Goal: Information Seeking & Learning: Learn about a topic

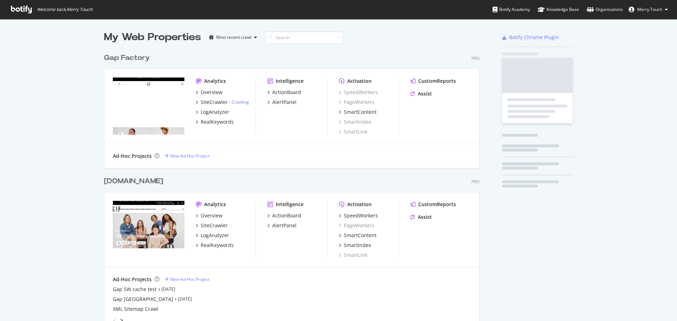
scroll to position [807, 376]
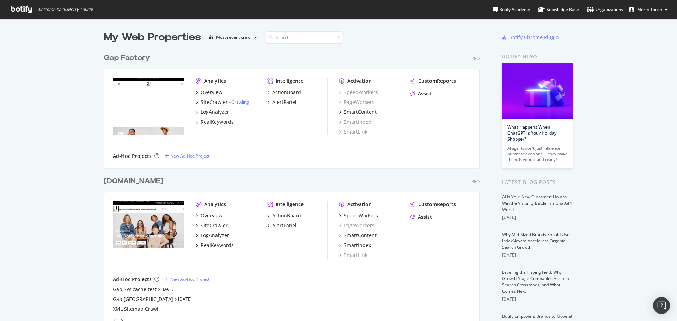
click at [215, 103] on div "SiteCrawler" at bounding box center [214, 102] width 27 height 7
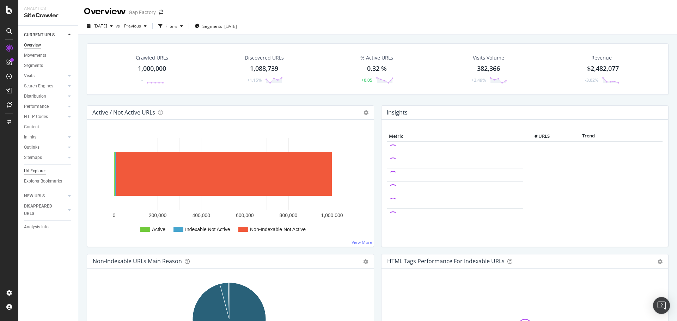
click at [45, 171] on div "Url Explorer" at bounding box center [35, 170] width 22 height 7
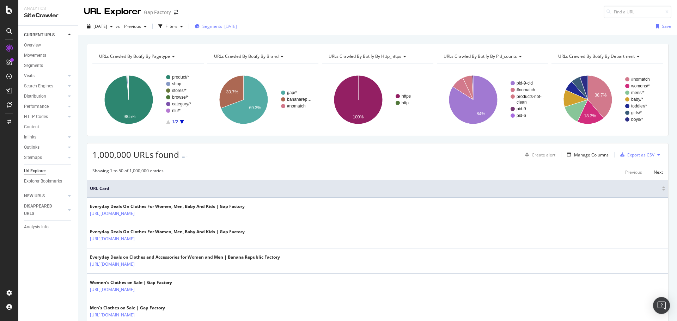
click at [222, 25] on span "Segments" at bounding box center [212, 26] width 20 height 6
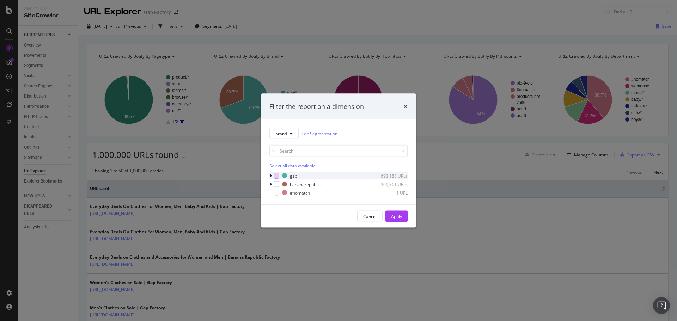
click at [276, 176] on div "modal" at bounding box center [277, 176] width 6 height 6
click at [400, 219] on div "Apply" at bounding box center [396, 216] width 11 height 6
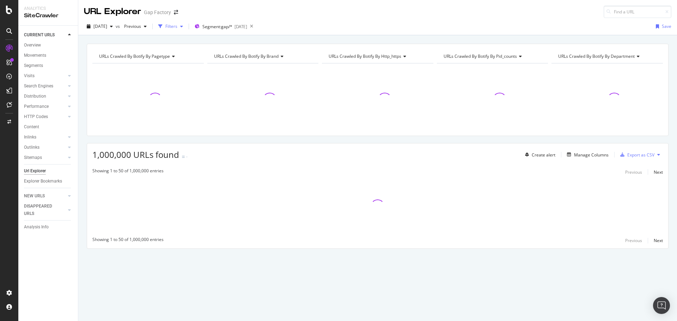
click at [177, 28] on div "Filters" at bounding box center [171, 26] width 12 height 6
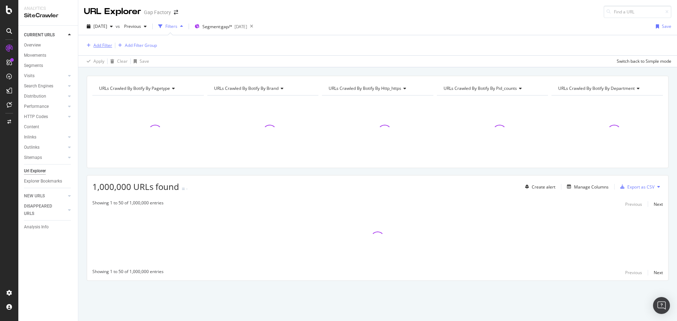
click at [96, 45] on div "Add Filter" at bounding box center [102, 45] width 19 height 6
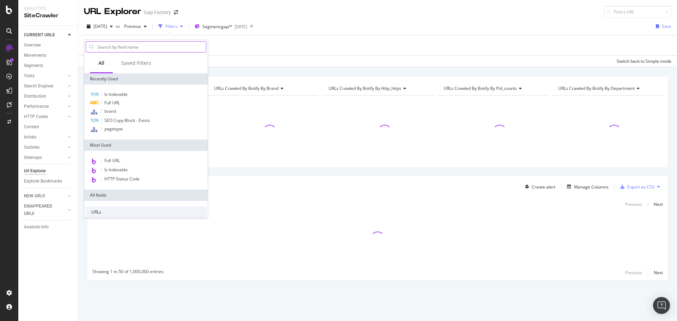
click at [136, 48] on input "text" at bounding box center [151, 47] width 109 height 11
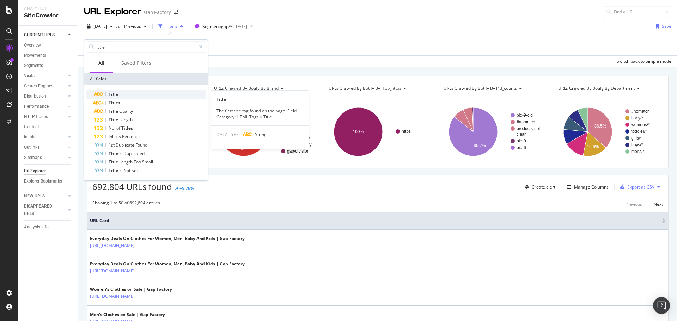
type input "title"
click at [131, 95] on div "Title" at bounding box center [150, 94] width 112 height 8
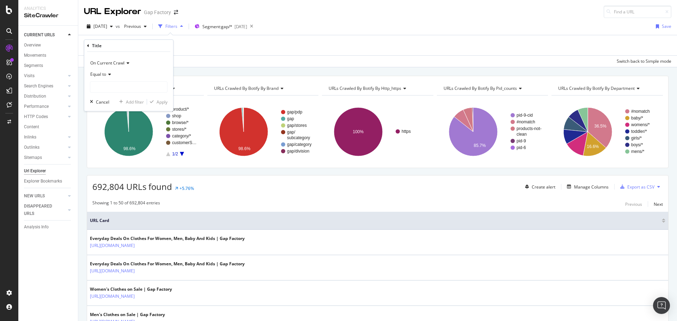
click at [109, 72] on icon at bounding box center [108, 74] width 5 height 4
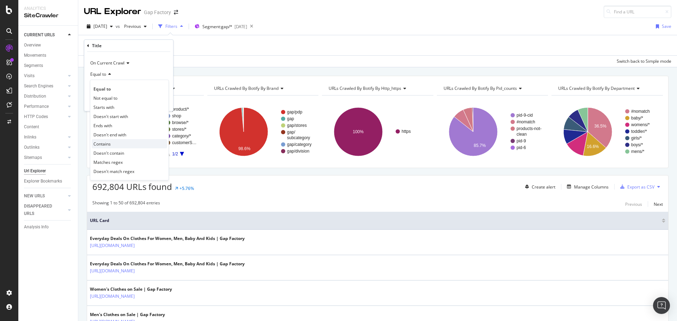
click at [116, 144] on div "Contains" at bounding box center [129, 143] width 75 height 9
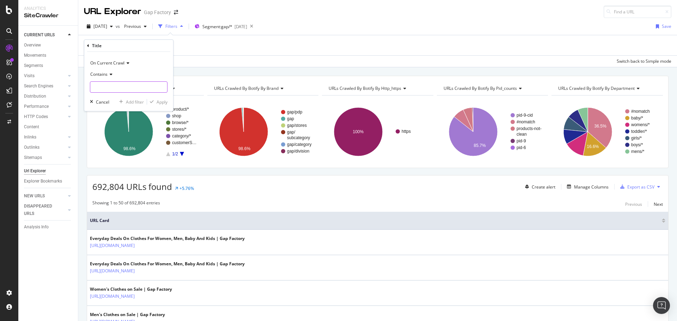
click at [122, 89] on input "text" at bounding box center [128, 86] width 77 height 11
type input "&"
click at [153, 102] on icon "button" at bounding box center [152, 102] width 4 height 4
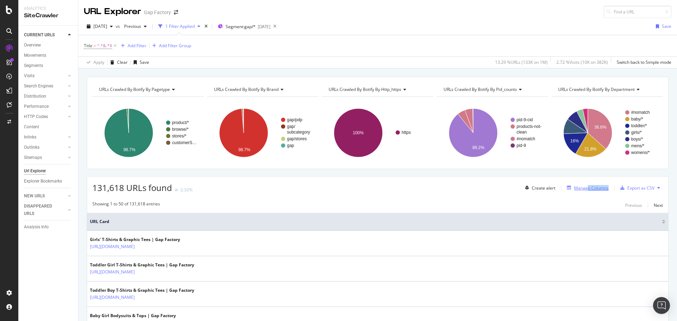
click at [584, 192] on div "Create alert Manage Columns Export as CSV" at bounding box center [592, 188] width 141 height 12
click at [582, 188] on div "Manage Columns" at bounding box center [591, 188] width 35 height 6
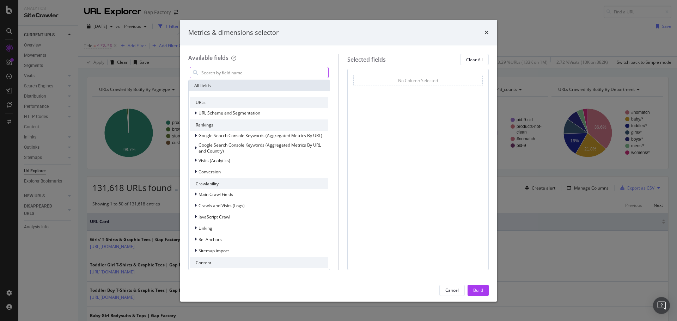
click at [248, 70] on input "modal" at bounding box center [265, 72] width 128 height 11
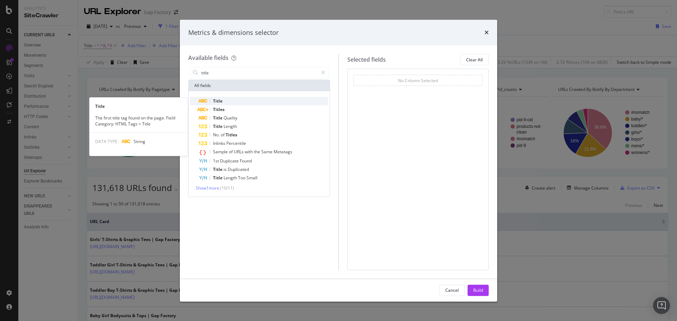
type input "title"
click at [237, 101] on div "Title" at bounding box center [264, 101] width 130 height 8
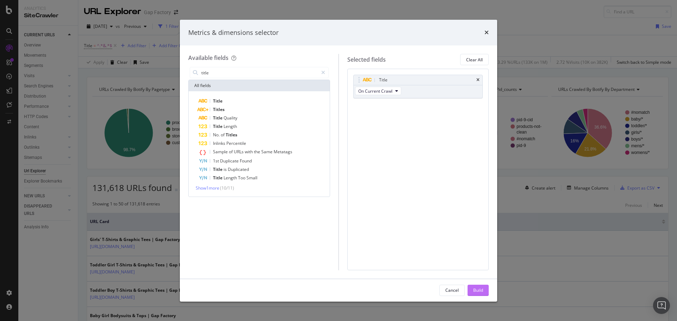
click at [473, 292] on div "Build" at bounding box center [478, 290] width 10 height 6
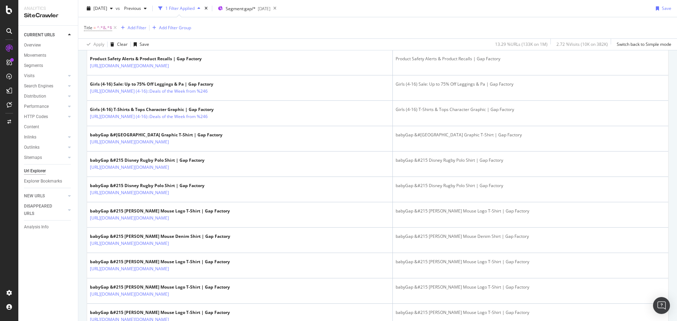
scroll to position [423, 0]
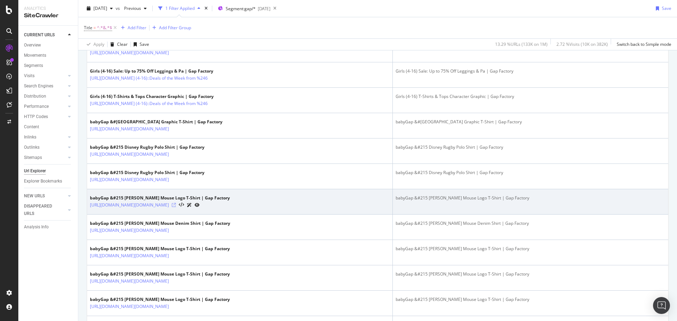
click at [176, 207] on icon at bounding box center [174, 205] width 4 height 4
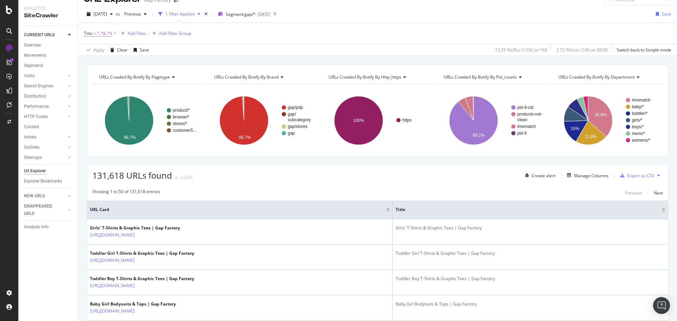
scroll to position [0, 0]
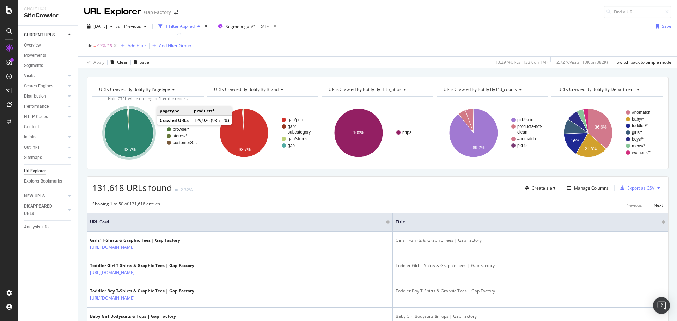
click at [146, 128] on icon "A chart." at bounding box center [129, 133] width 49 height 49
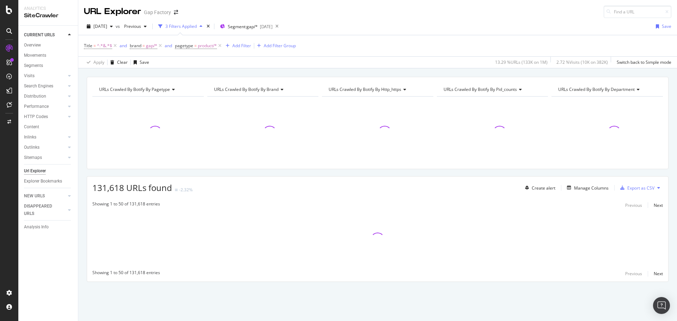
click at [81, 167] on div "URLs Crawled By Botify By pagetype Chart (by Value) Table Expand Export as CSV …" at bounding box center [377, 192] width 599 height 230
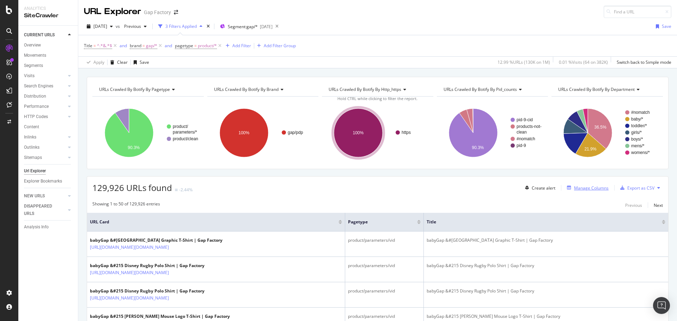
click at [579, 188] on div "Manage Columns" at bounding box center [591, 188] width 35 height 6
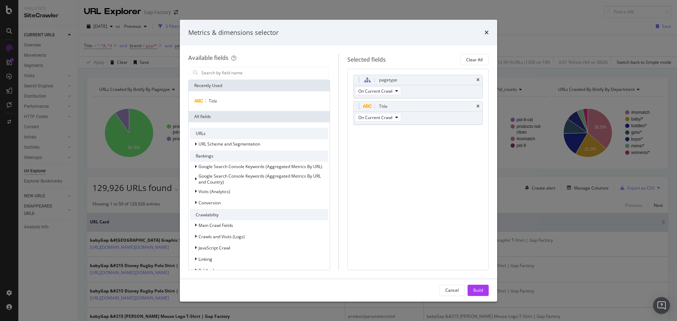
click at [245, 96] on div "Title" at bounding box center [259, 101] width 141 height 20
click at [244, 99] on div "Title" at bounding box center [259, 101] width 138 height 8
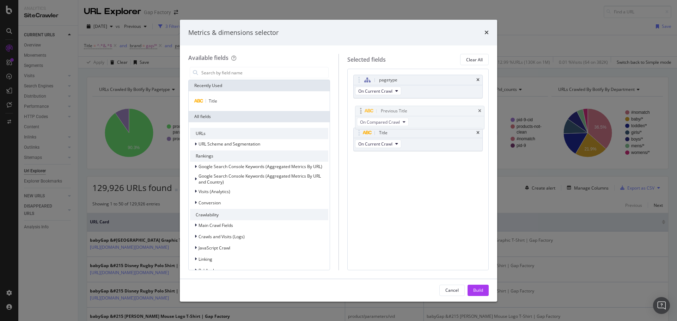
drag, startPoint x: 360, startPoint y: 134, endPoint x: 362, endPoint y: 112, distance: 21.9
click at [362, 112] on body "Analytics SiteCrawler CURRENT URLS Overview Movements Segments Visits Analysis …" at bounding box center [338, 160] width 677 height 321
click at [483, 288] on div "Build" at bounding box center [478, 290] width 10 height 6
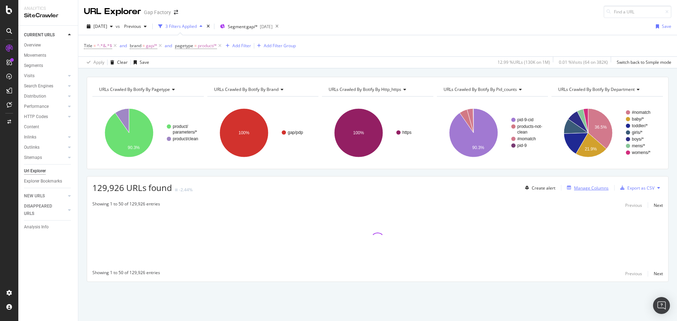
click at [588, 185] on div "Manage Columns" at bounding box center [591, 188] width 35 height 6
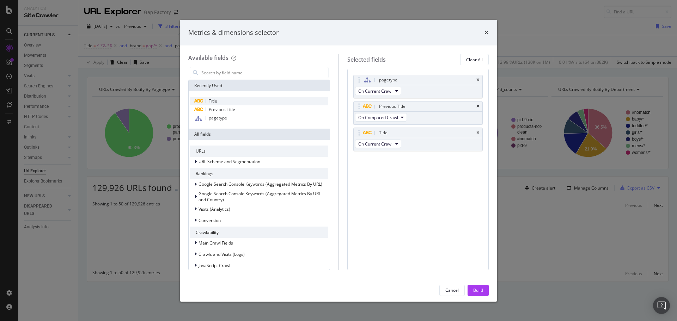
click at [217, 99] on span "Title" at bounding box center [213, 101] width 8 height 6
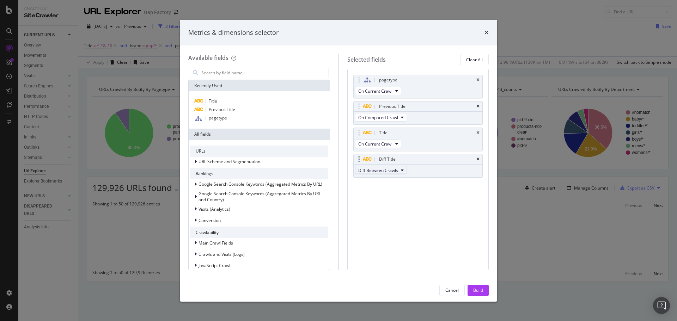
click at [375, 169] on span "Diff Between Crawls" at bounding box center [378, 170] width 40 height 6
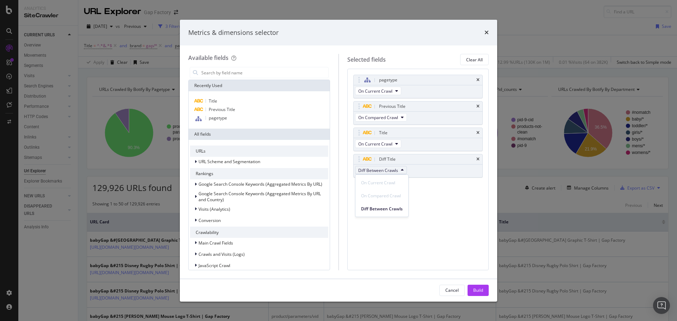
click at [428, 206] on div "pagetype On Current Crawl Previous Title On Compared Crawl Title On Current Cra…" at bounding box center [418, 169] width 142 height 201
click at [476, 293] on div "Build" at bounding box center [478, 290] width 10 height 6
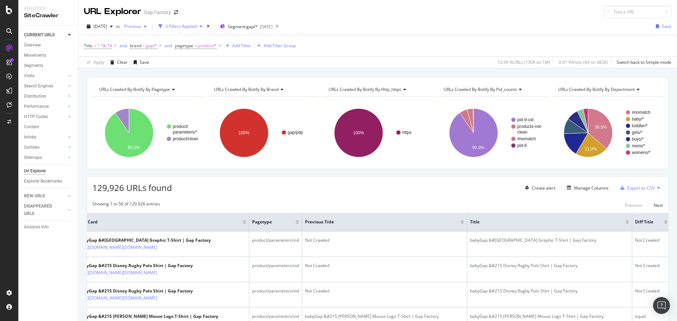
click at [141, 26] on span "Previous" at bounding box center [131, 26] width 20 height 6
click at [152, 79] on div "[DATE]" at bounding box center [154, 78] width 38 height 6
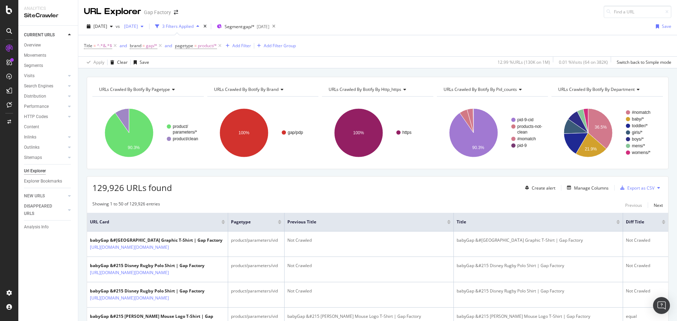
click at [138, 25] on span "[DATE]" at bounding box center [129, 26] width 17 height 6
click at [161, 56] on div "[DATE]" at bounding box center [154, 56] width 38 height 6
click at [138, 25] on span "[DATE]" at bounding box center [129, 26] width 17 height 6
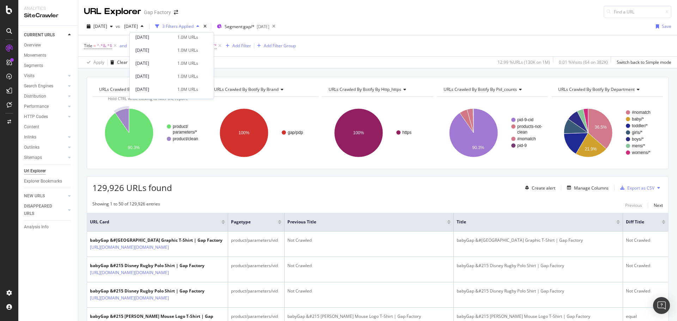
scroll to position [71, 0]
click at [158, 61] on div "[DATE]" at bounding box center [154, 59] width 38 height 6
click at [338, 12] on div "URL Explorer Gap Factory" at bounding box center [377, 9] width 599 height 18
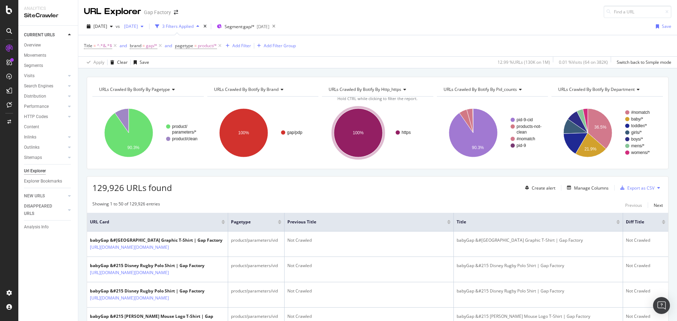
click at [138, 28] on span "[DATE]" at bounding box center [129, 26] width 17 height 6
click at [165, 64] on div "[DATE]" at bounding box center [154, 65] width 38 height 6
click at [593, 189] on div "Manage Columns" at bounding box center [591, 188] width 35 height 6
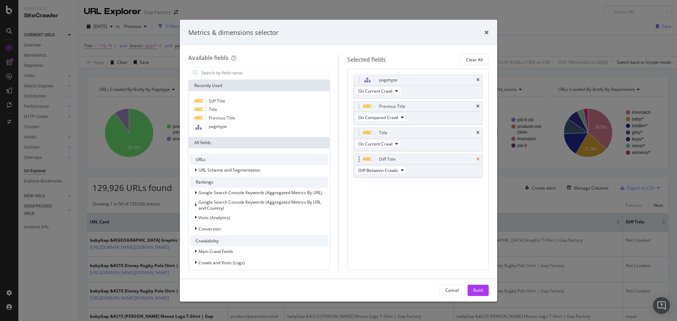
click at [479, 159] on icon "times" at bounding box center [477, 159] width 3 height 4
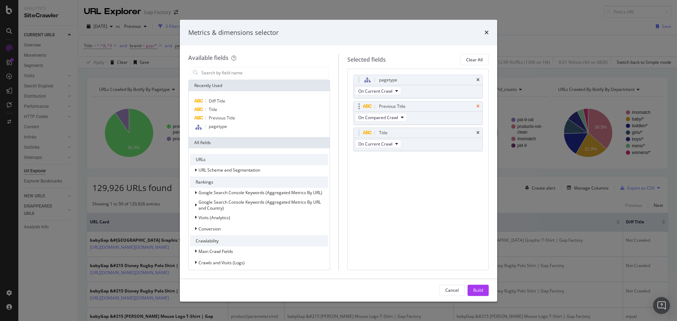
click at [478, 106] on icon "times" at bounding box center [477, 106] width 3 height 4
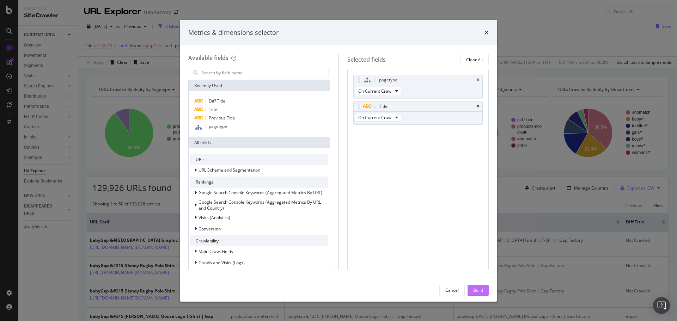
click at [483, 286] on div "Build" at bounding box center [478, 290] width 10 height 11
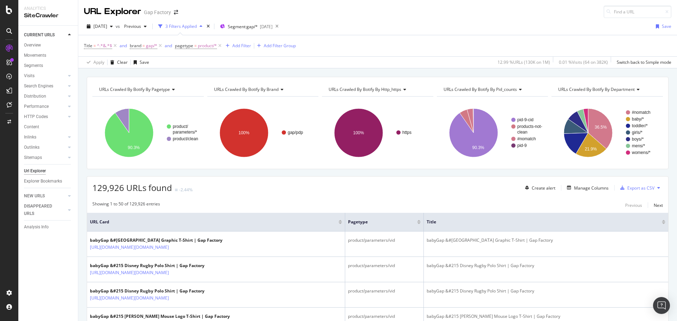
click at [384, 20] on div "[DATE] vs Previous 3 Filters Applied Segment: gap/* [DATE] Save Title = ^.*&.*$…" at bounding box center [377, 43] width 599 height 50
click at [159, 47] on icon at bounding box center [160, 45] width 6 height 7
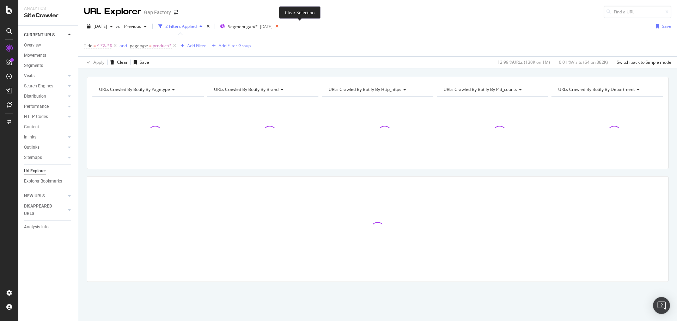
click at [281, 30] on icon at bounding box center [277, 27] width 9 height 10
click at [299, 27] on div "[DATE] vs Previous 2 Filters Applied Segments [DATE] Save" at bounding box center [377, 28] width 599 height 14
click at [387, 13] on div "URL Explorer Gap Factory" at bounding box center [377, 9] width 599 height 18
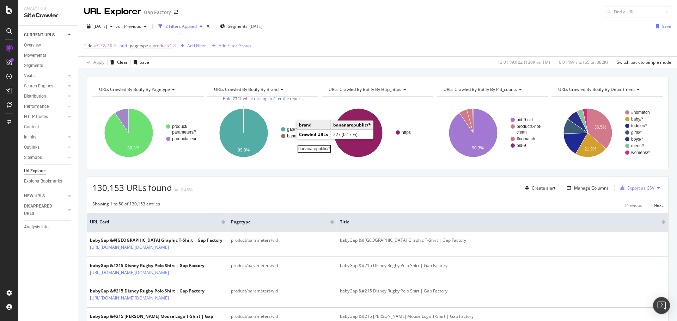
click at [290, 138] on rect "A chart." at bounding box center [299, 136] width 25 height 4
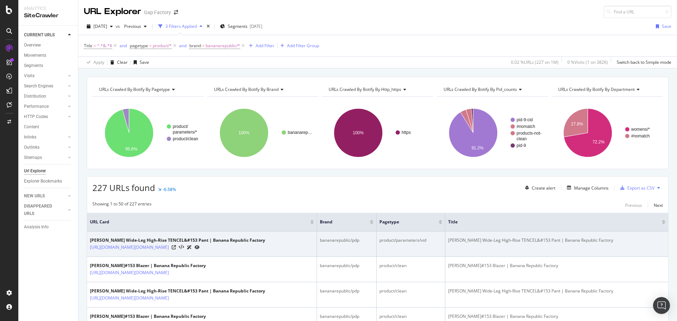
scroll to position [35, 0]
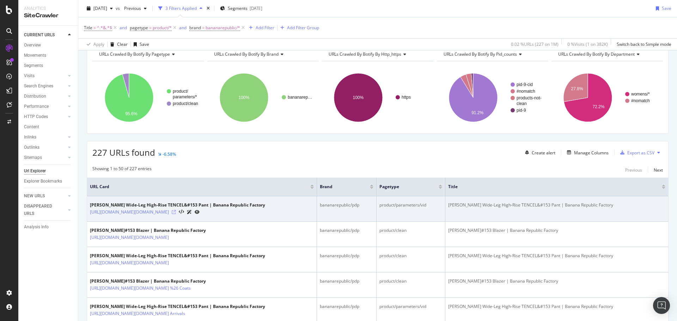
click at [176, 214] on icon at bounding box center [174, 212] width 4 height 4
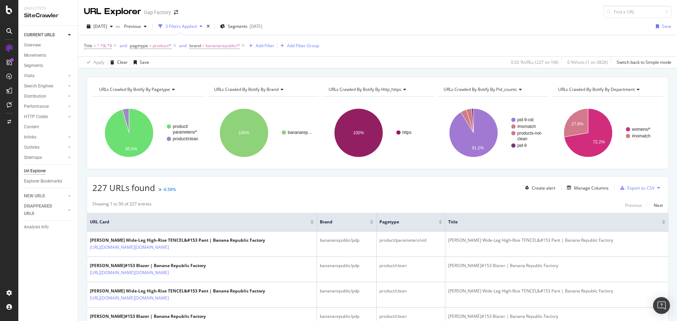
click at [372, 9] on div "URL Explorer Gap Factory" at bounding box center [377, 9] width 599 height 18
click at [175, 11] on icon "arrow-right-arrow-left" at bounding box center [176, 12] width 4 height 5
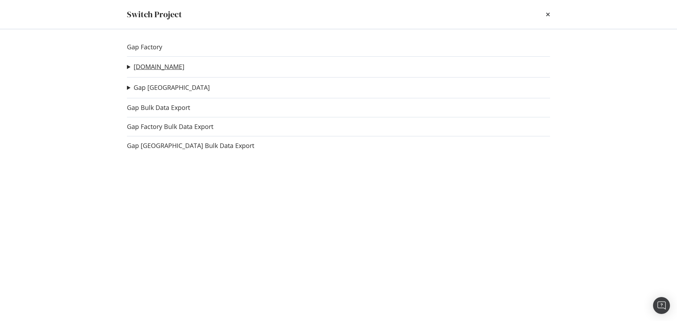
click at [144, 65] on link "[DOMAIN_NAME]" at bounding box center [159, 66] width 51 height 7
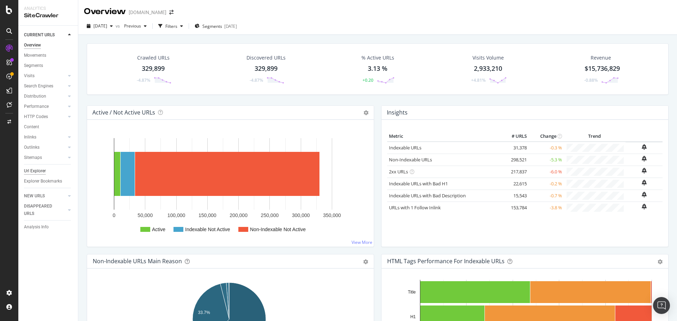
click at [44, 170] on div "Url Explorer" at bounding box center [35, 170] width 22 height 7
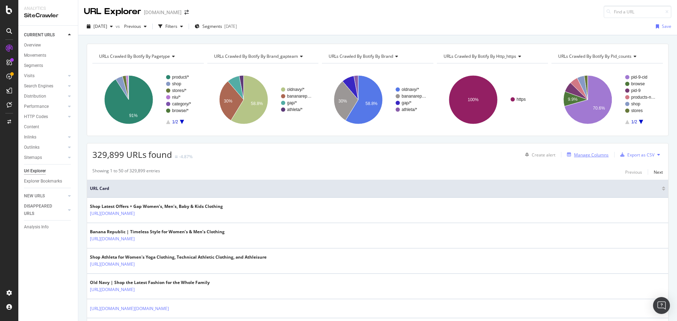
click at [576, 157] on div "Manage Columns" at bounding box center [591, 155] width 35 height 6
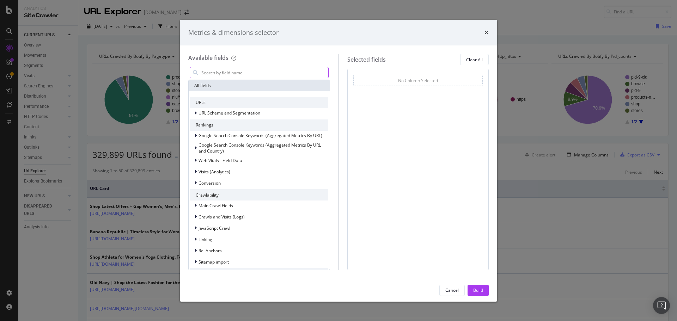
click at [238, 74] on input "modal" at bounding box center [265, 72] width 128 height 11
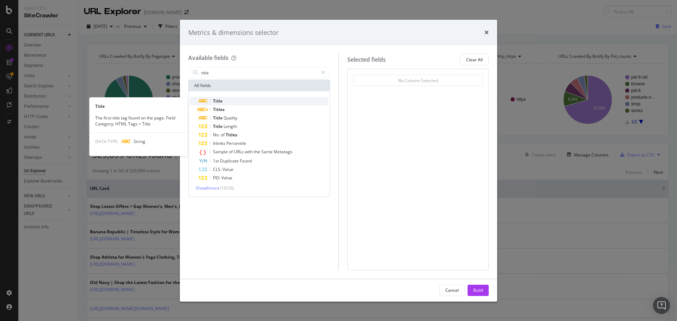
type input "title"
click at [230, 97] on div "Title" at bounding box center [264, 101] width 130 height 8
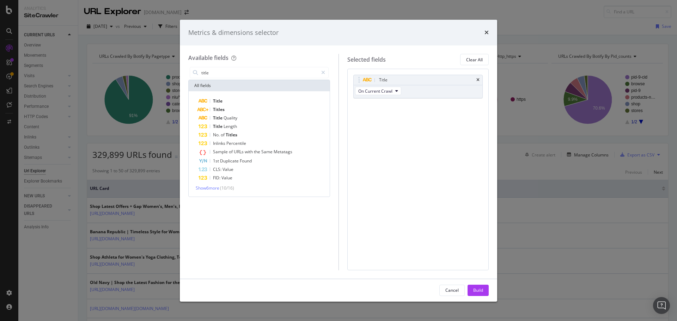
click at [483, 291] on button "Build" at bounding box center [478, 290] width 21 height 11
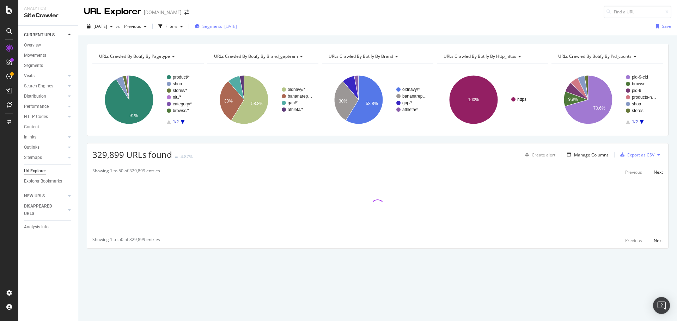
click at [222, 27] on span "Segments" at bounding box center [212, 26] width 20 height 6
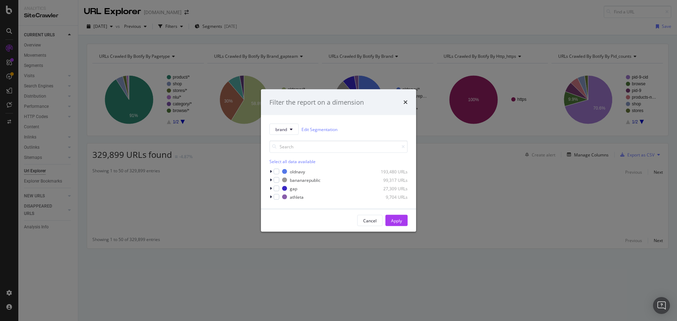
click at [375, 14] on div "Filter the report on a dimension brand Edit Segmentation Select all data availa…" at bounding box center [338, 160] width 677 height 321
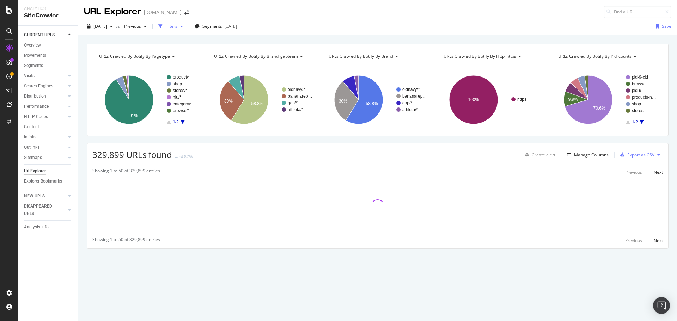
click at [177, 24] on div "Filters" at bounding box center [171, 26] width 12 height 6
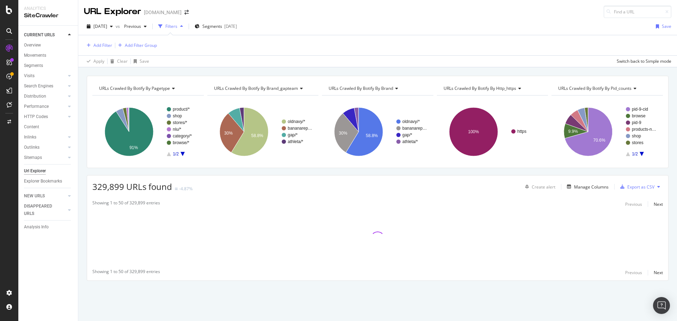
click at [305, 20] on div "2025 Aug. 13th vs Previous Filters Segments 2025-06-18 Save Add Filter Add Filt…" at bounding box center [377, 42] width 599 height 49
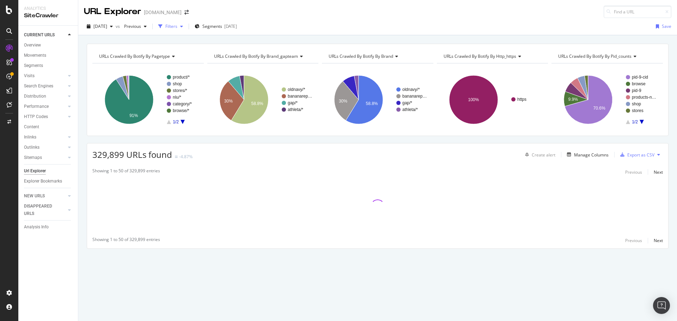
click at [177, 24] on div "Filters" at bounding box center [171, 26] width 12 height 6
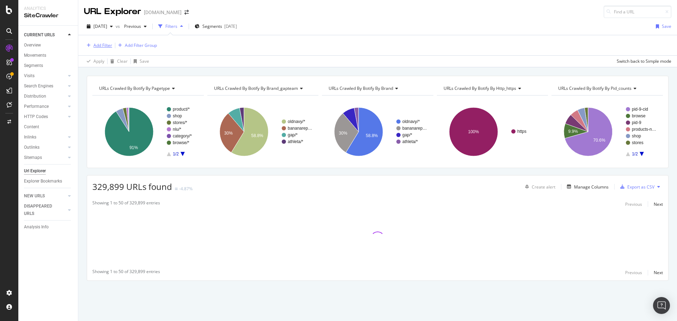
click at [105, 47] on div "Add Filter" at bounding box center [102, 45] width 19 height 6
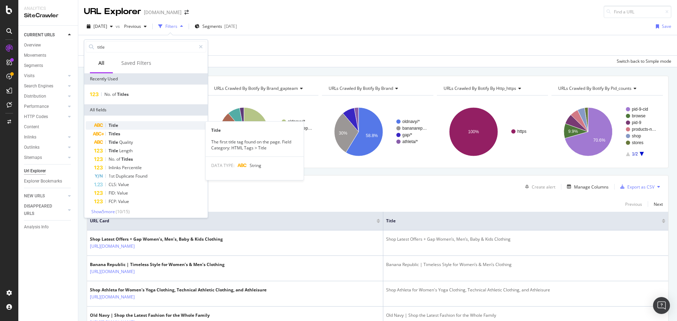
type input "title"
click at [122, 126] on div "Title" at bounding box center [150, 125] width 112 height 8
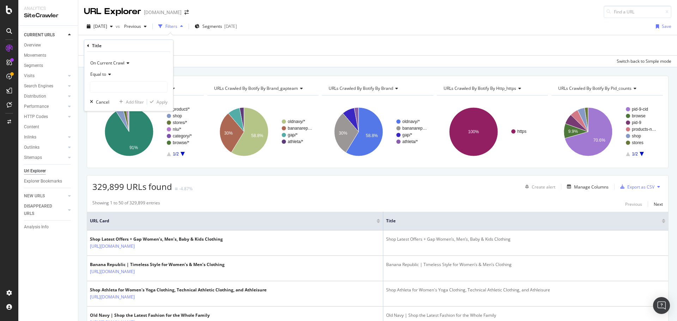
click at [108, 72] on div "Equal to" at bounding box center [129, 74] width 78 height 11
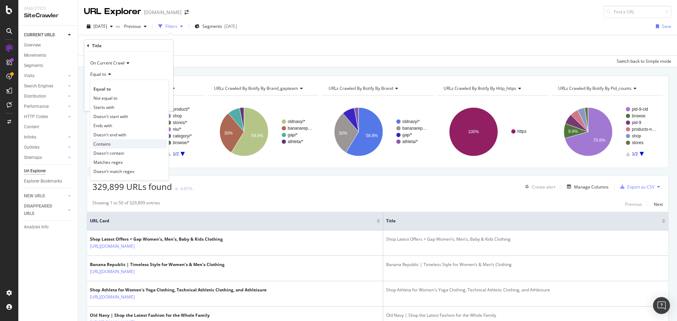
click at [106, 141] on span "Contains" at bounding box center [101, 144] width 17 height 6
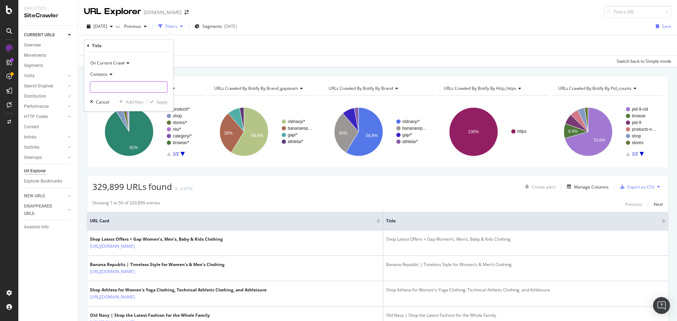
click at [118, 90] on input "text" at bounding box center [128, 86] width 77 height 11
type input "&"
click at [153, 101] on icon "button" at bounding box center [152, 102] width 4 height 4
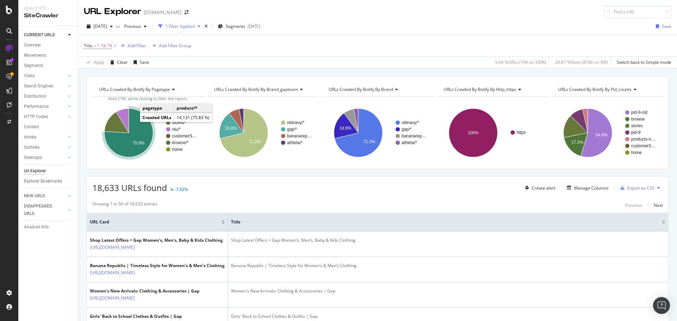
click at [139, 135] on icon "A chart." at bounding box center [128, 133] width 49 height 49
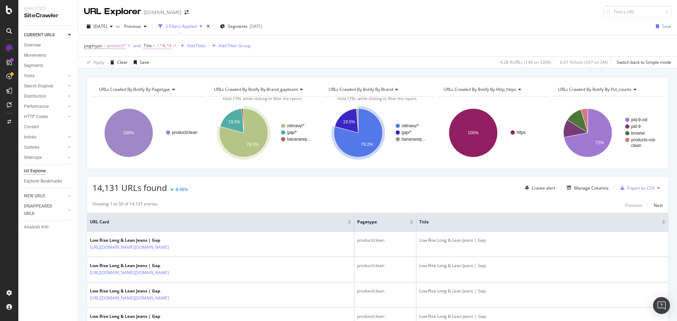
click at [152, 45] on span "Title" at bounding box center [148, 46] width 8 height 6
click at [169, 87] on input "&" at bounding box center [183, 86] width 67 height 11
type input "#"
click at [219, 103] on div "Apply" at bounding box center [221, 101] width 11 height 6
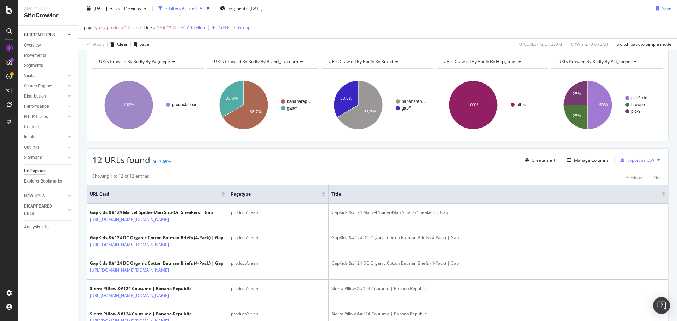
scroll to position [71, 0]
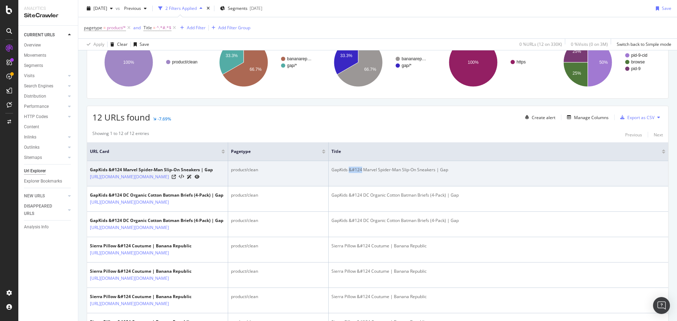
drag, startPoint x: 349, startPoint y: 172, endPoint x: 362, endPoint y: 172, distance: 13.0
click at [362, 172] on div "GapKids &#124 Marvel Spider-Man Slip-On Sneakers | Gap" at bounding box center [498, 170] width 334 height 6
copy div "&#124"
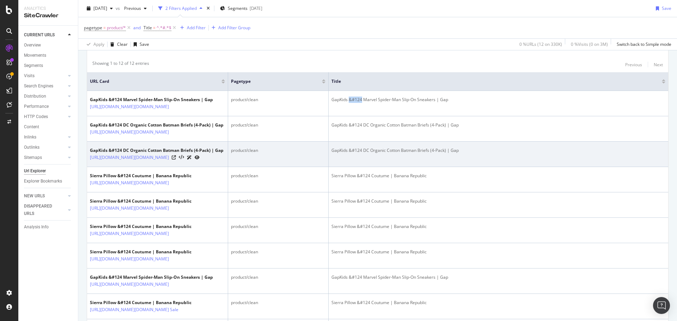
scroll to position [141, 0]
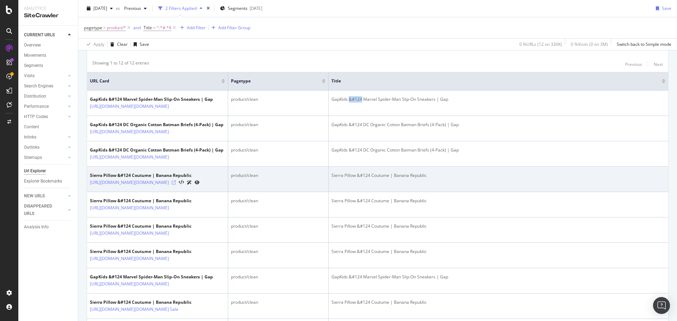
click at [176, 185] on icon at bounding box center [174, 183] width 4 height 4
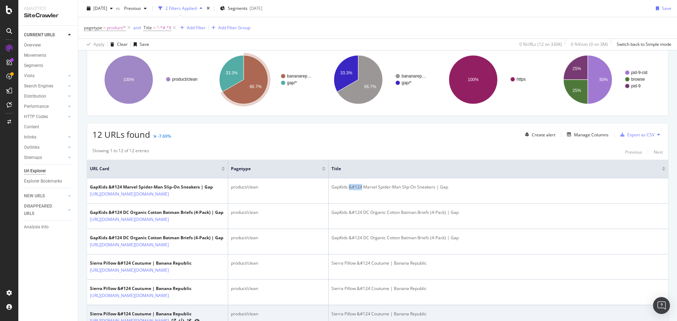
scroll to position [0, 0]
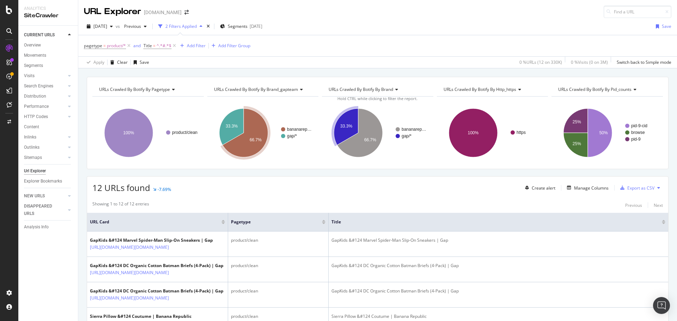
click at [250, 141] on text "66.7%" at bounding box center [256, 140] width 12 height 5
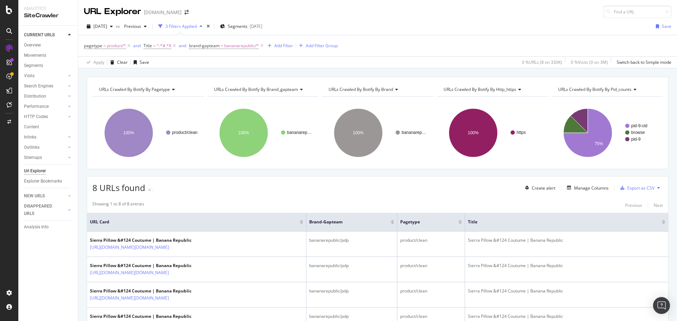
scroll to position [176, 0]
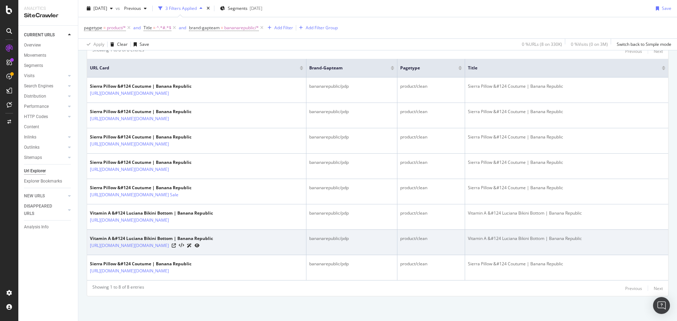
click at [200, 242] on div at bounding box center [186, 245] width 28 height 7
click at [176, 244] on icon at bounding box center [174, 246] width 4 height 4
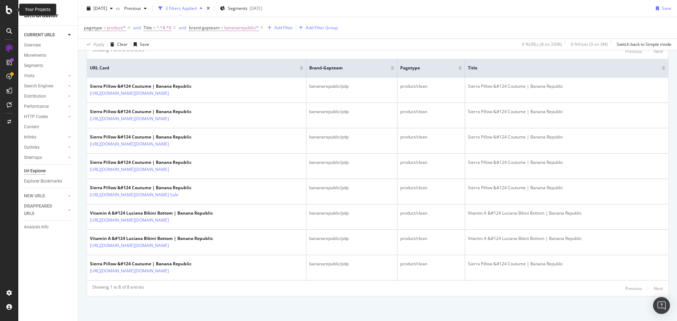
click at [16, 12] on div at bounding box center [9, 10] width 17 height 8
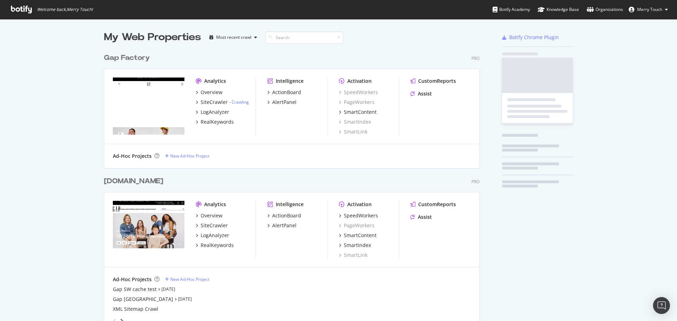
scroll to position [316, 666]
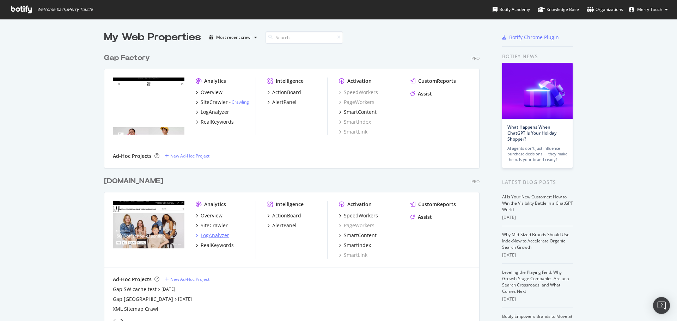
click at [214, 238] on div "LogAnalyzer" at bounding box center [215, 235] width 29 height 7
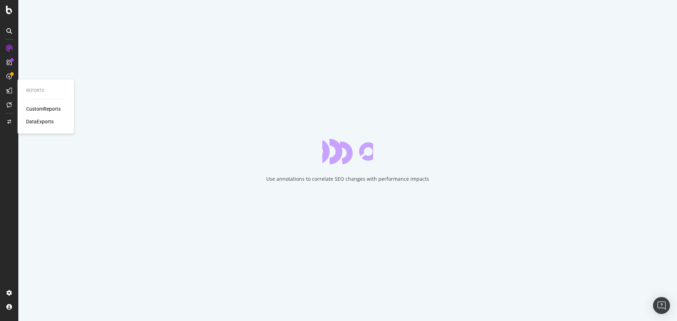
click at [27, 107] on div "CustomReports" at bounding box center [43, 108] width 35 height 7
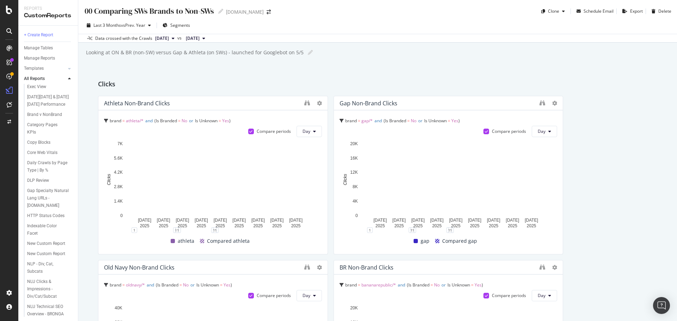
scroll to position [122, 0]
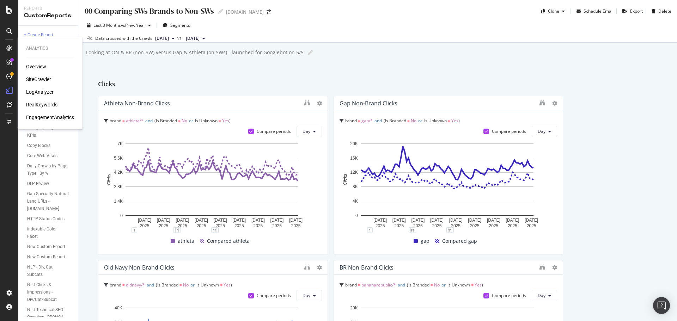
click at [37, 80] on div "SiteCrawler" at bounding box center [38, 79] width 25 height 7
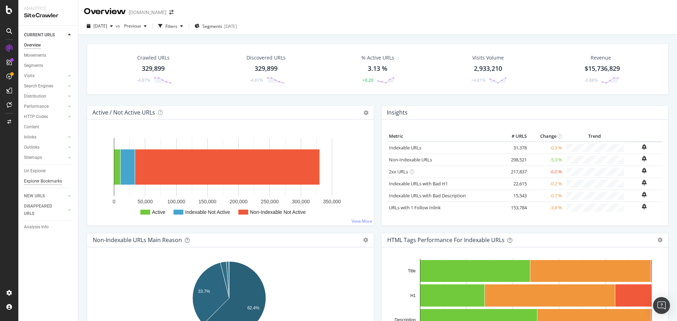
click at [41, 178] on div "Explorer Bookmarks" at bounding box center [43, 181] width 38 height 7
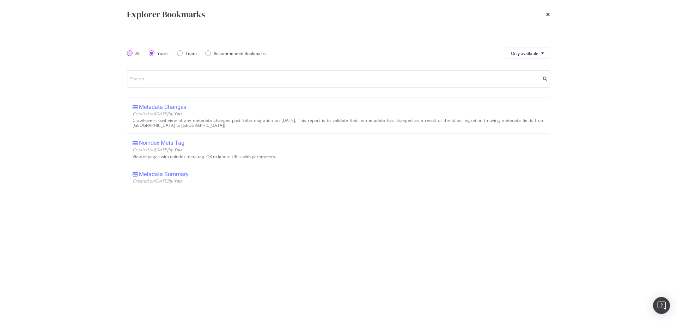
click at [136, 51] on div "All" at bounding box center [137, 53] width 5 height 6
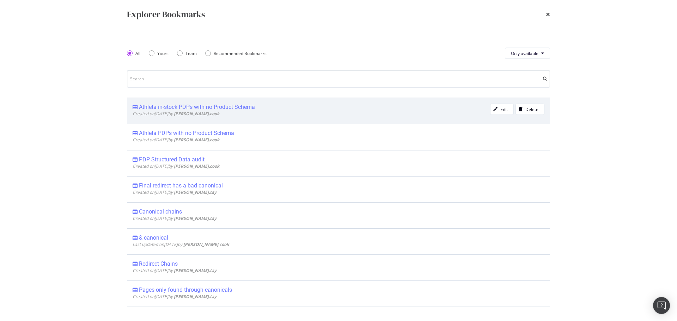
click at [197, 105] on div "Athleta in-stock PDPs with no Product Schema" at bounding box center [197, 107] width 116 height 7
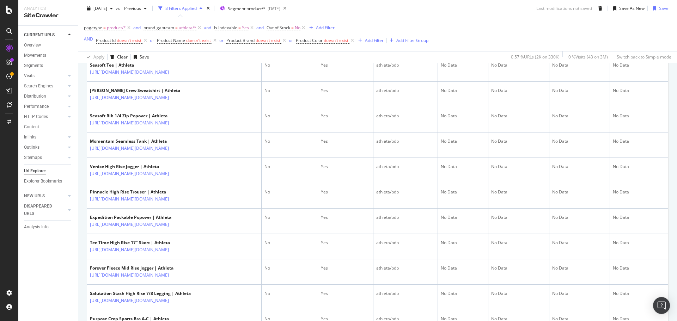
scroll to position [670, 0]
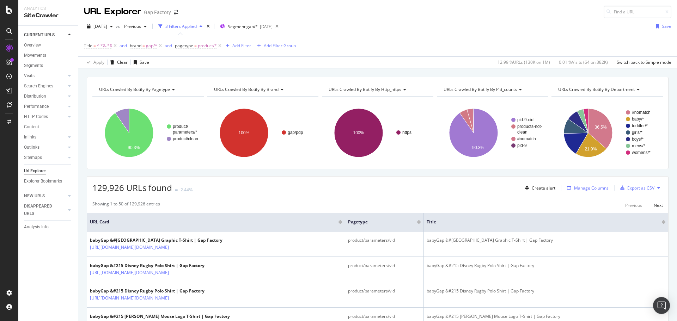
click at [587, 190] on div "Manage Columns" at bounding box center [591, 188] width 35 height 6
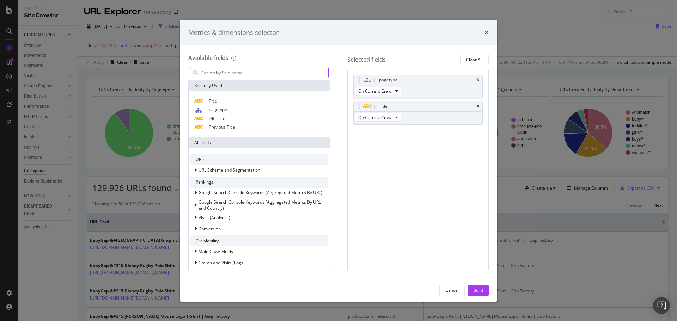
click at [259, 72] on input "modal" at bounding box center [265, 72] width 128 height 11
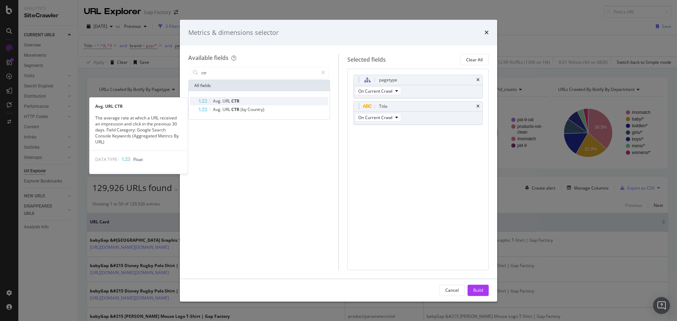
type input "ctr"
click at [252, 101] on div "Avg. URL CTR" at bounding box center [264, 101] width 130 height 8
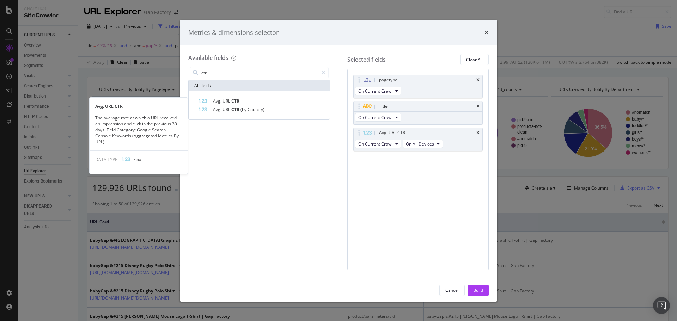
click at [252, 101] on div "Avg. URL CTR" at bounding box center [264, 101] width 130 height 8
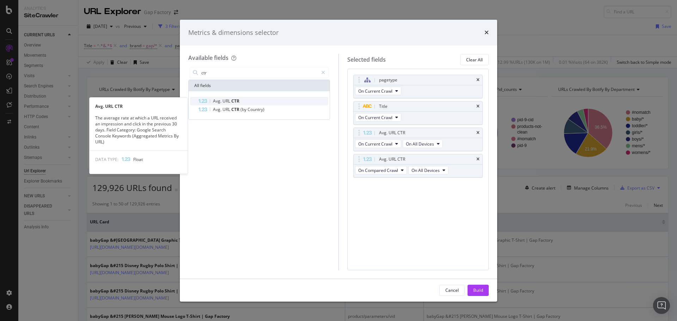
click at [247, 100] on div "Avg. URL CTR" at bounding box center [264, 101] width 130 height 8
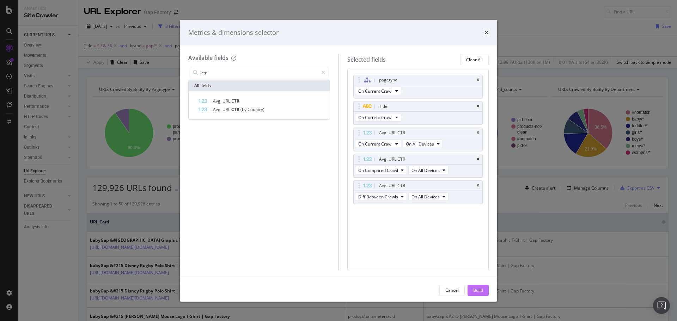
click at [480, 292] on div "Build" at bounding box center [478, 290] width 10 height 6
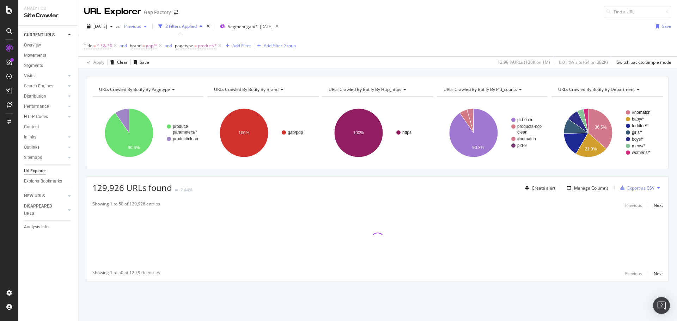
click at [141, 26] on span "Previous" at bounding box center [131, 26] width 20 height 6
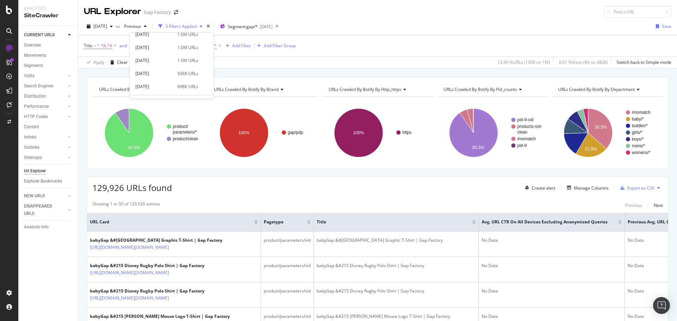
scroll to position [247, 0]
click at [177, 79] on div "678K URLs" at bounding box center [187, 77] width 21 height 6
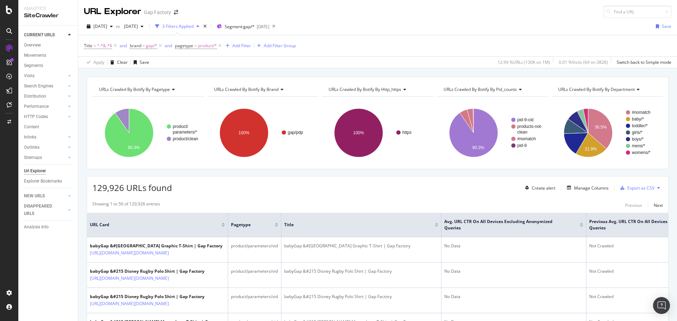
click at [432, 45] on div "Title = ^.*&.*$ and brand = gap/* and pagetype = product/* Add Filter Add Filte…" at bounding box center [377, 45] width 587 height 21
click at [194, 31] on div "3 Filters Applied" at bounding box center [177, 26] width 50 height 11
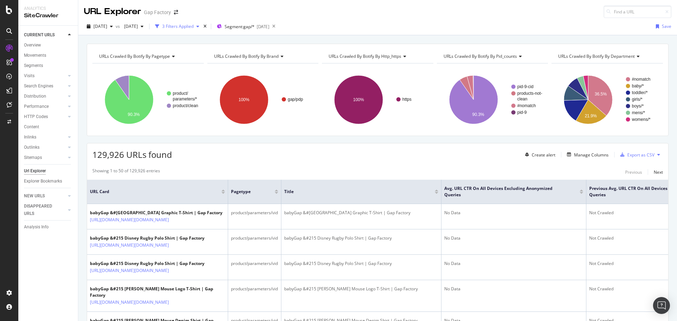
click at [194, 26] on div "3 Filters Applied" at bounding box center [177, 26] width 31 height 6
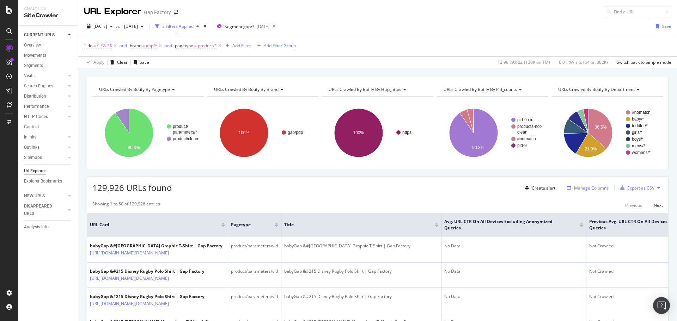
click at [591, 187] on div "Manage Columns" at bounding box center [591, 188] width 35 height 6
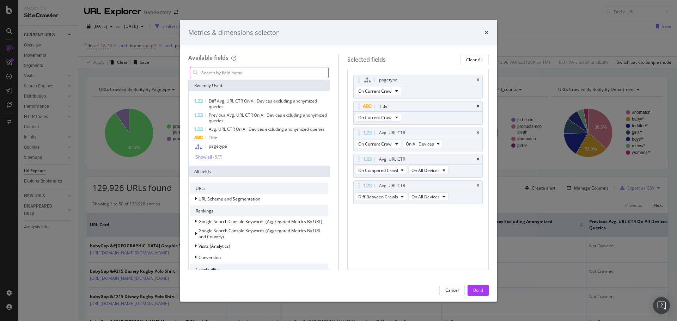
click at [223, 73] on input "modal" at bounding box center [265, 72] width 128 height 11
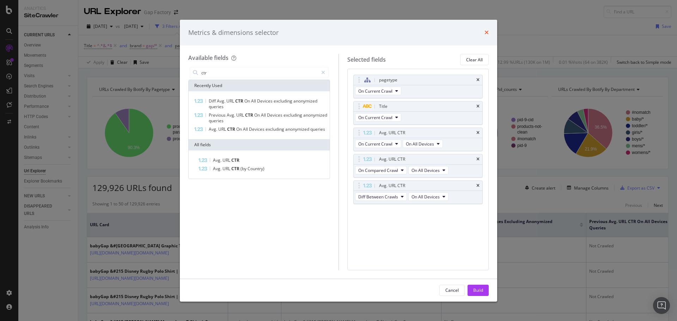
type input "ctr"
click at [486, 35] on icon "times" at bounding box center [486, 33] width 4 height 6
